Goal: Task Accomplishment & Management: Complete application form

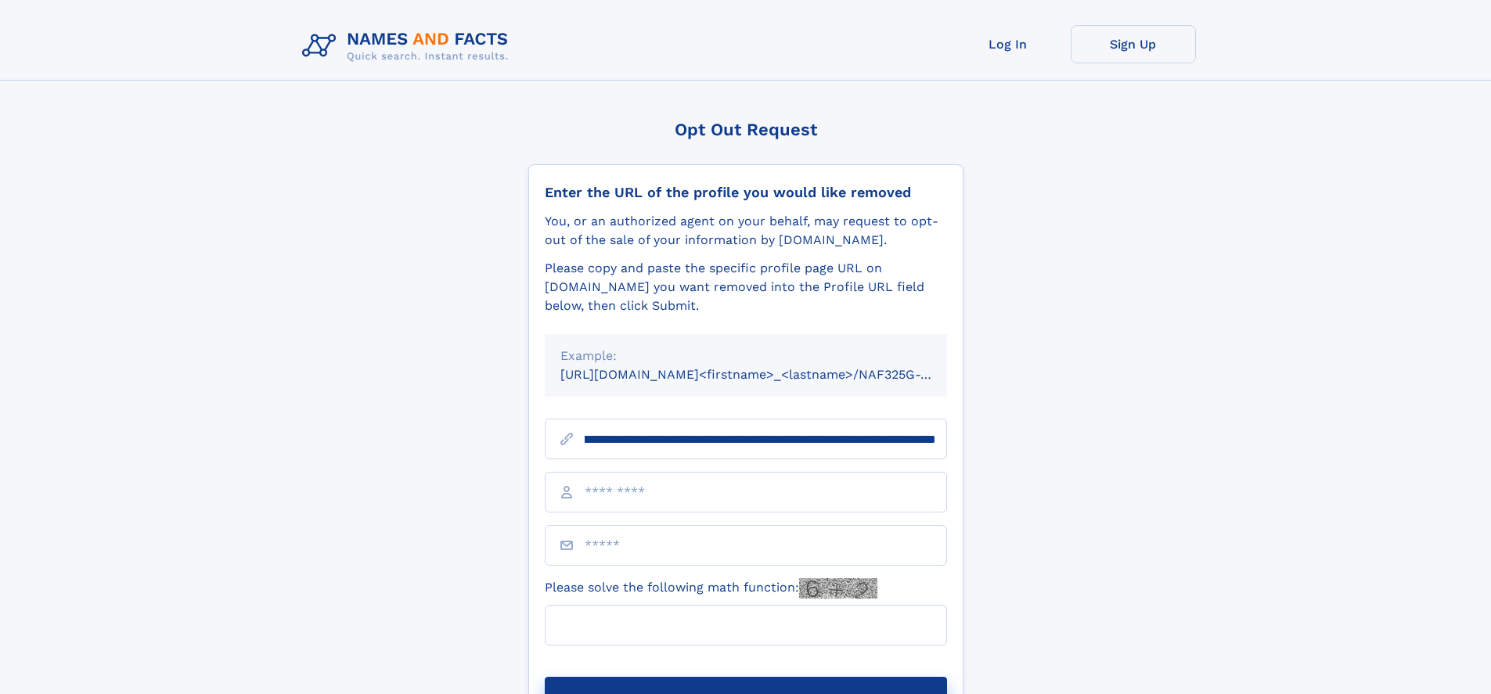
scroll to position [0, 200]
type input "**********"
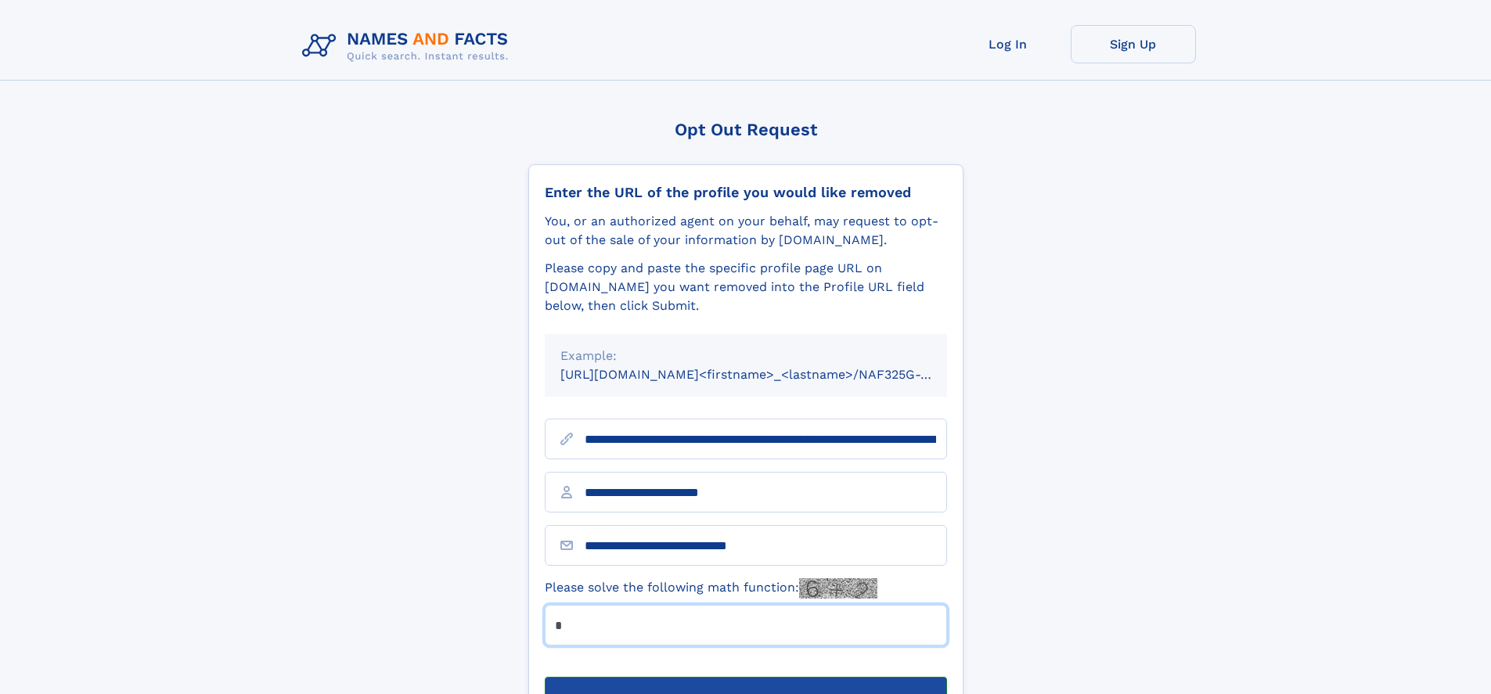
type input "*"
click at [745, 677] on button "Submit Opt Out Request" at bounding box center [746, 702] width 402 height 50
